Goal: Task Accomplishment & Management: Complete application form

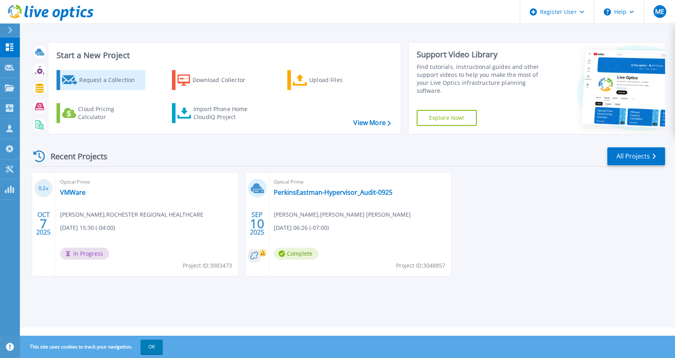
click at [117, 84] on div "Request a Collection" at bounding box center [111, 80] width 64 height 16
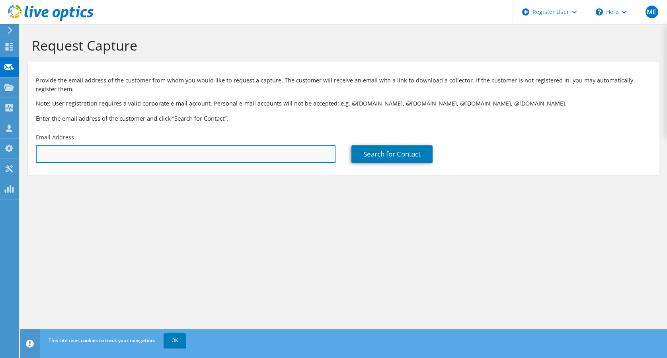
click at [227, 149] on input "text" at bounding box center [185, 153] width 299 height 17
paste input "Michael Wray <michael.wray@broadviewfcu.com>"
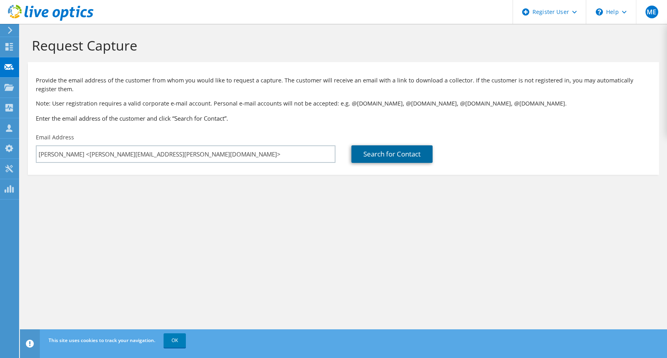
click at [387, 152] on link "Search for Contact" at bounding box center [391, 153] width 81 height 17
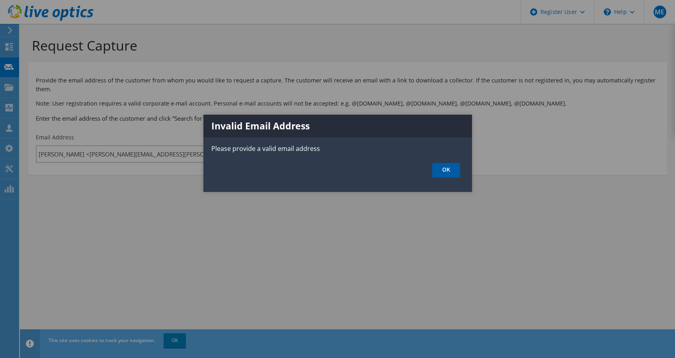
click at [441, 168] on link "OK" at bounding box center [446, 170] width 28 height 15
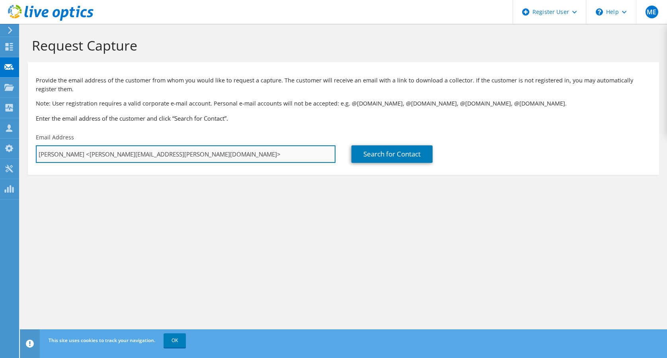
click at [192, 156] on input "Michael Wray <michael.wray@broadviewfcu.com>" at bounding box center [185, 153] width 299 height 17
type input "michael.wray@broadviewfcu.com"
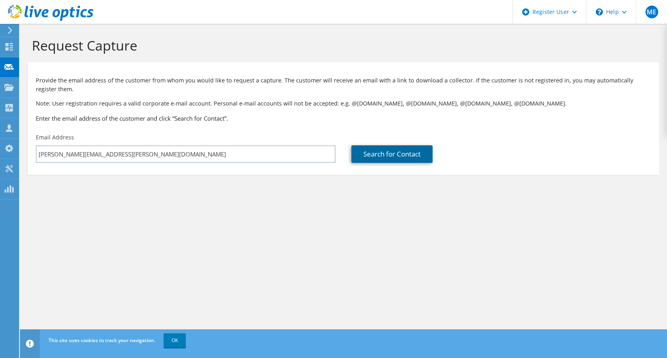
click at [363, 154] on link "Search for Contact" at bounding box center [391, 153] width 81 height 17
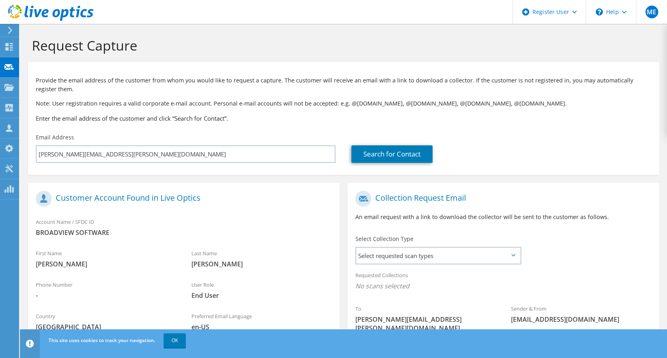
click at [511, 254] on icon at bounding box center [513, 255] width 4 height 2
click at [513, 256] on icon at bounding box center [513, 255] width 4 height 2
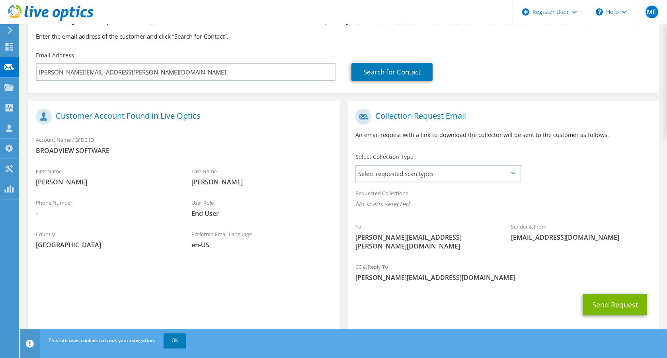
scroll to position [87, 0]
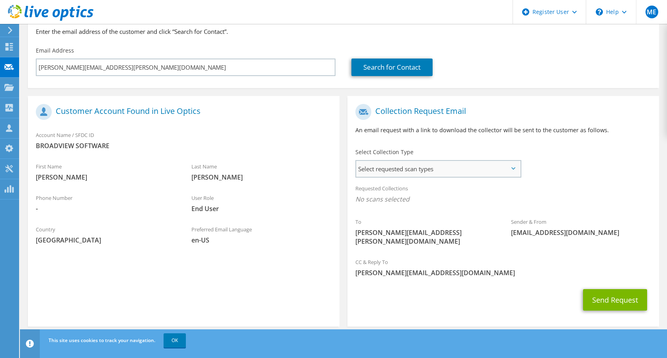
click at [515, 171] on span "Select requested scan types" at bounding box center [438, 169] width 164 height 16
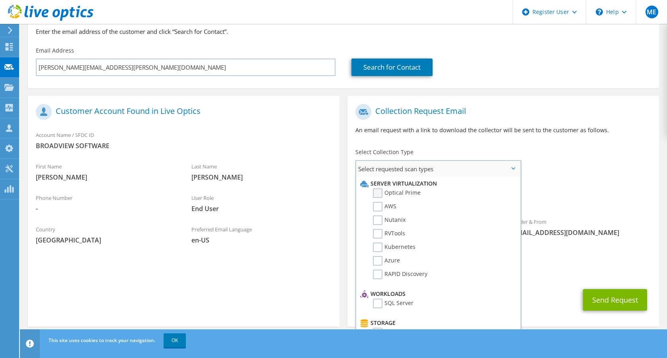
click at [377, 192] on label "Optical Prime" at bounding box center [397, 193] width 48 height 10
click at [0, 0] on input "Optical Prime" at bounding box center [0, 0] width 0 height 0
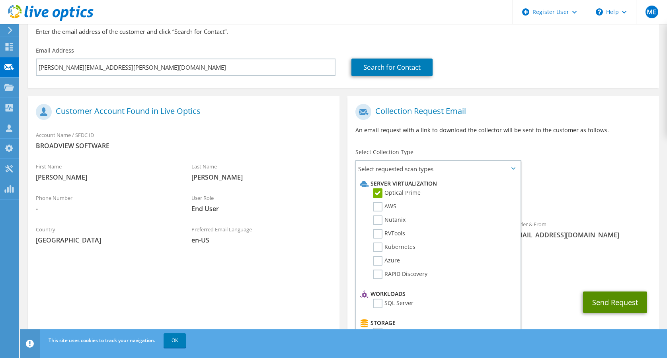
click at [602, 294] on button "Send Request" at bounding box center [615, 301] width 64 height 21
